Goal: Task Accomplishment & Management: Use online tool/utility

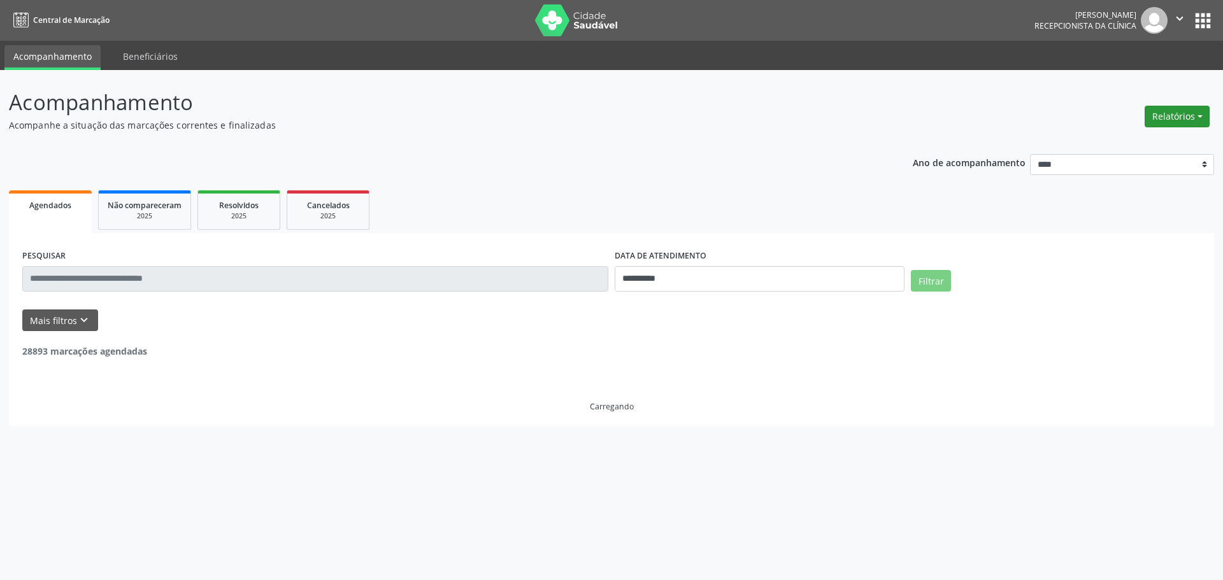
click at [1193, 108] on button "Relatórios" at bounding box center [1177, 117] width 65 height 22
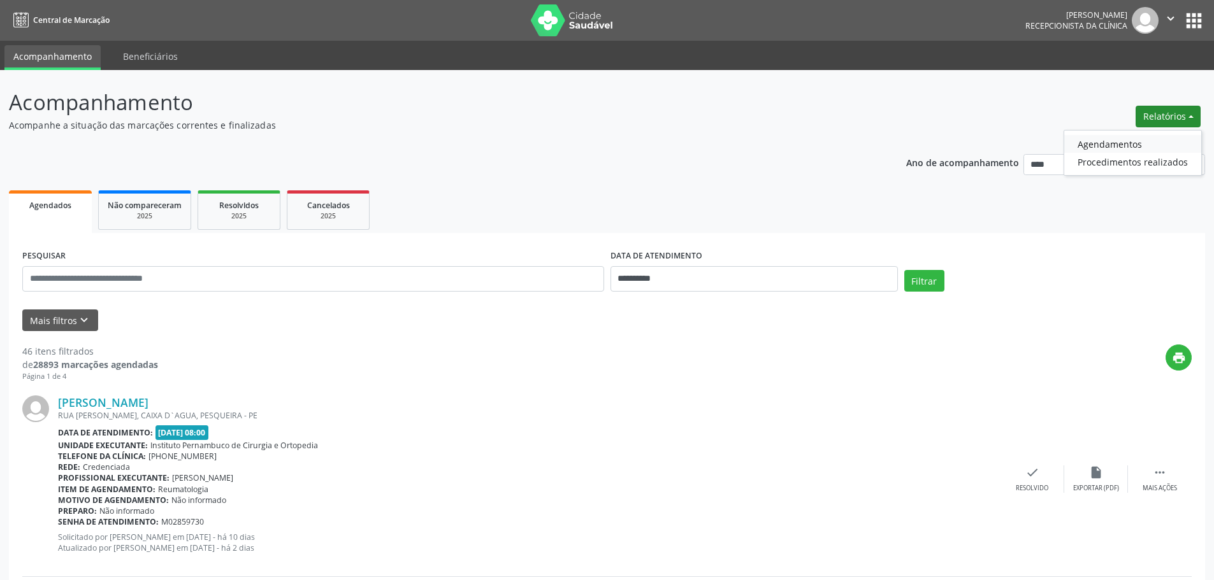
click at [1143, 136] on link "Agendamentos" at bounding box center [1132, 144] width 137 height 18
select select "*"
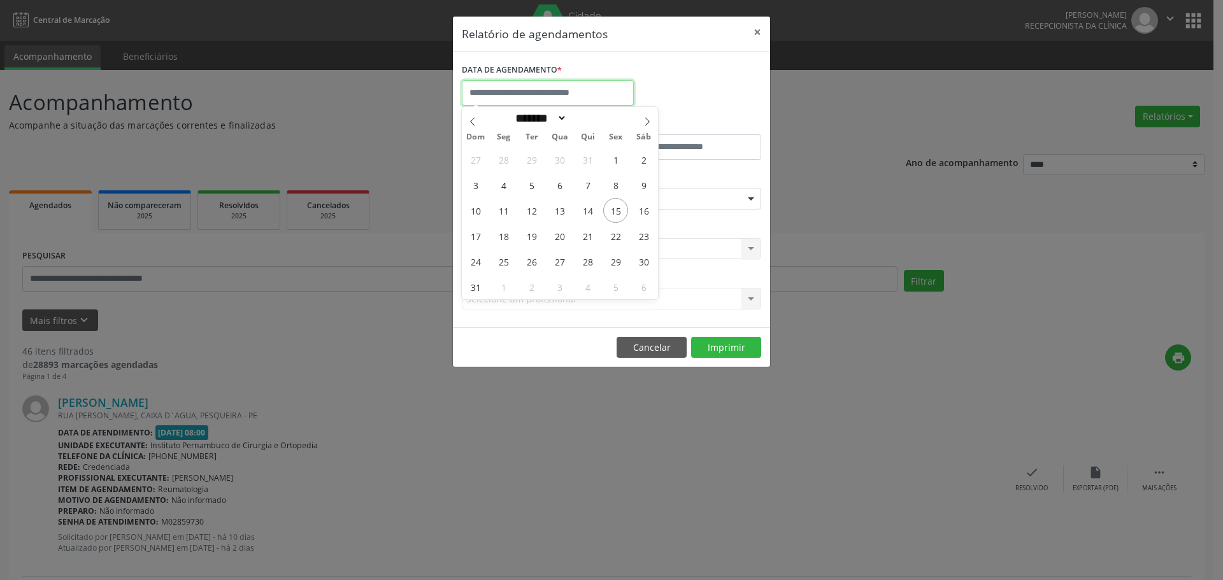
click at [547, 99] on input "text" at bounding box center [548, 92] width 172 height 25
click at [614, 214] on span "15" at bounding box center [615, 210] width 25 height 25
type input "**********"
click at [614, 214] on span "15" at bounding box center [615, 210] width 25 height 25
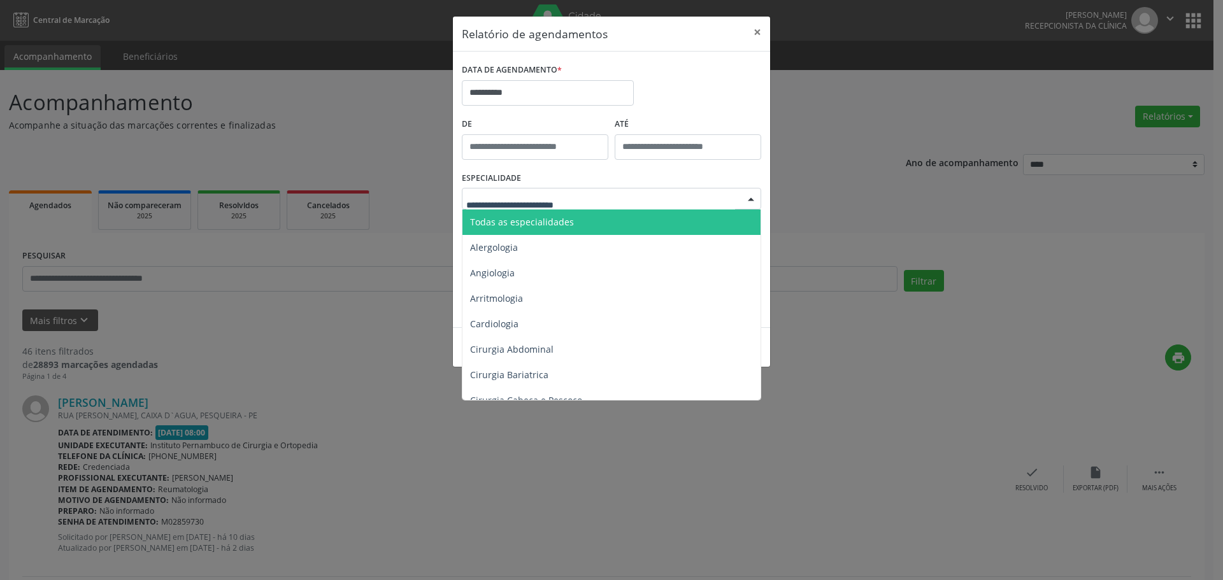
click at [559, 208] on div at bounding box center [611, 199] width 299 height 22
click at [561, 223] on span "Todas as especialidades" at bounding box center [522, 222] width 104 height 12
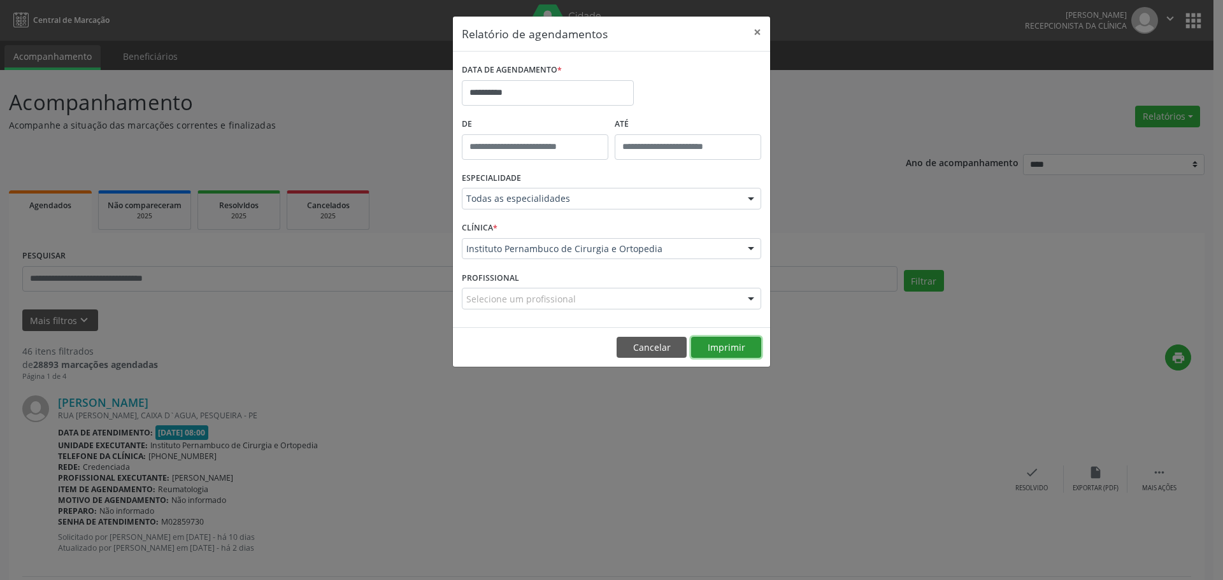
click at [712, 349] on button "Imprimir" at bounding box center [726, 348] width 70 height 22
